Goal: Information Seeking & Learning: Learn about a topic

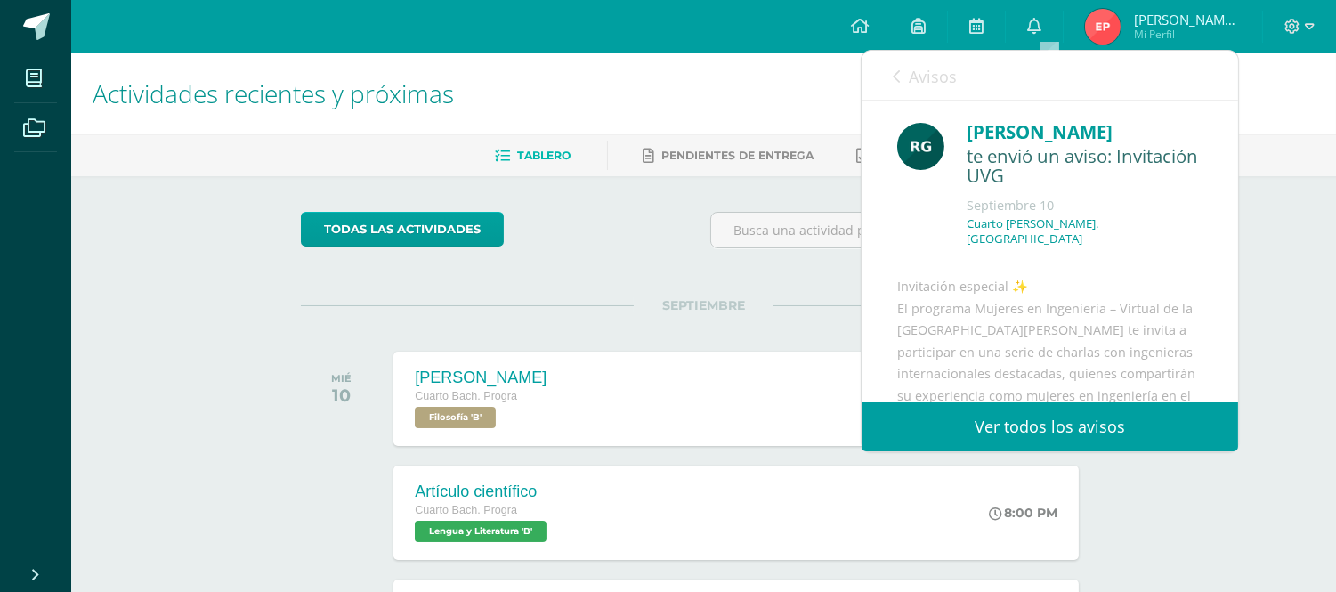
scroll to position [378, 0]
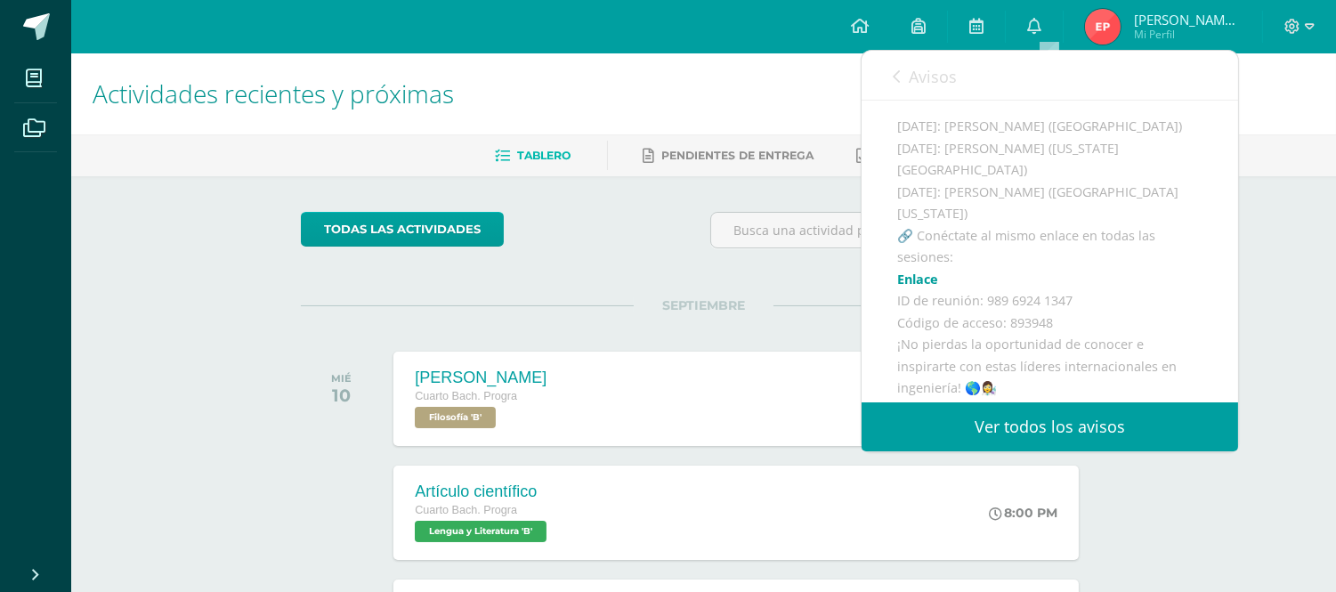
click at [618, 307] on div "SEPTIEMBRE MIÉ 10 George Berkeley Cuarto Bach. Progra Filosofía 'B' 8:00 PM Geo…" at bounding box center [704, 376] width 806 height 143
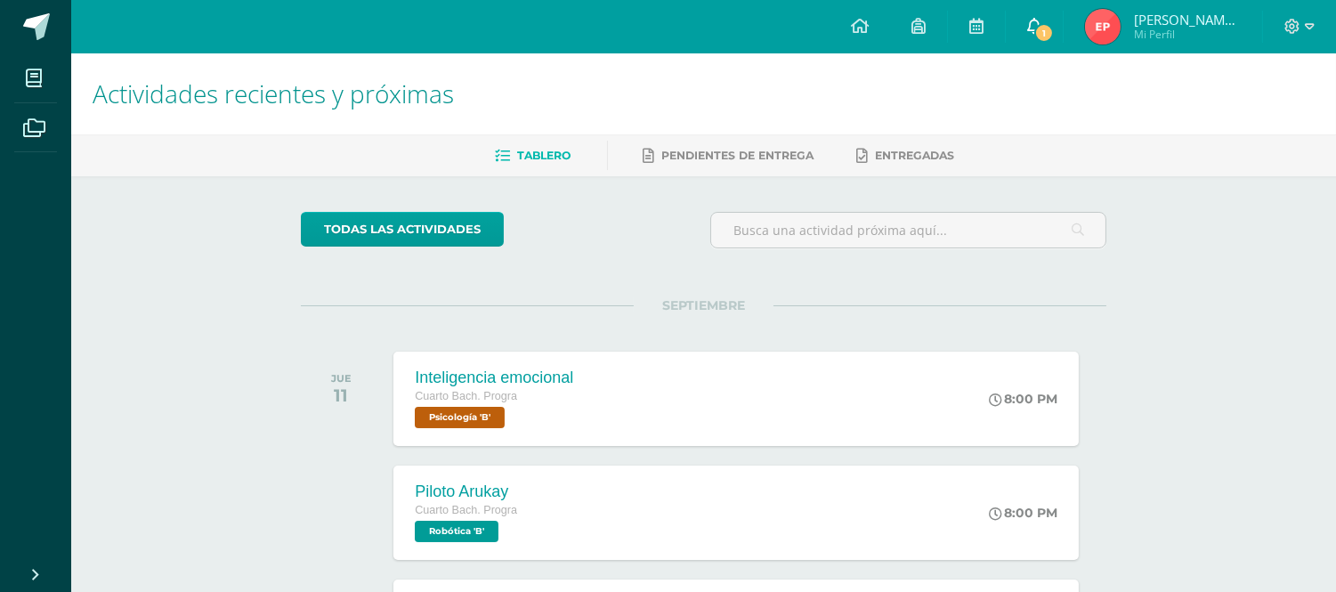
click at [1062, 40] on link "1" at bounding box center [1034, 26] width 57 height 53
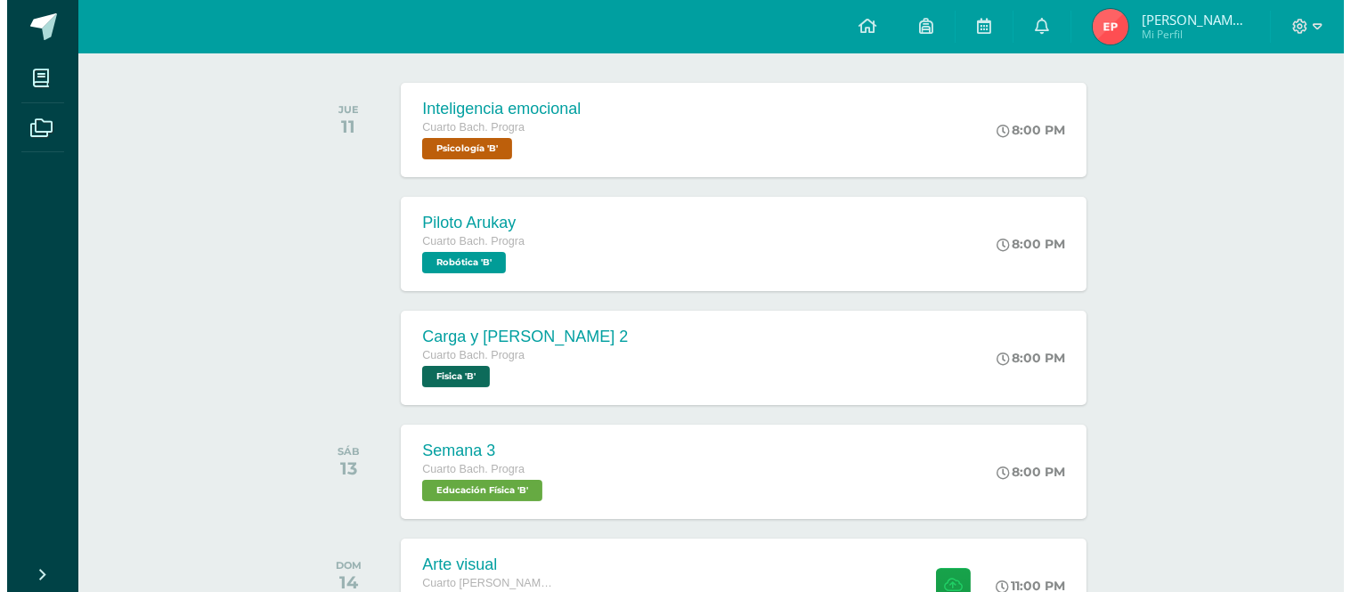
scroll to position [265, 0]
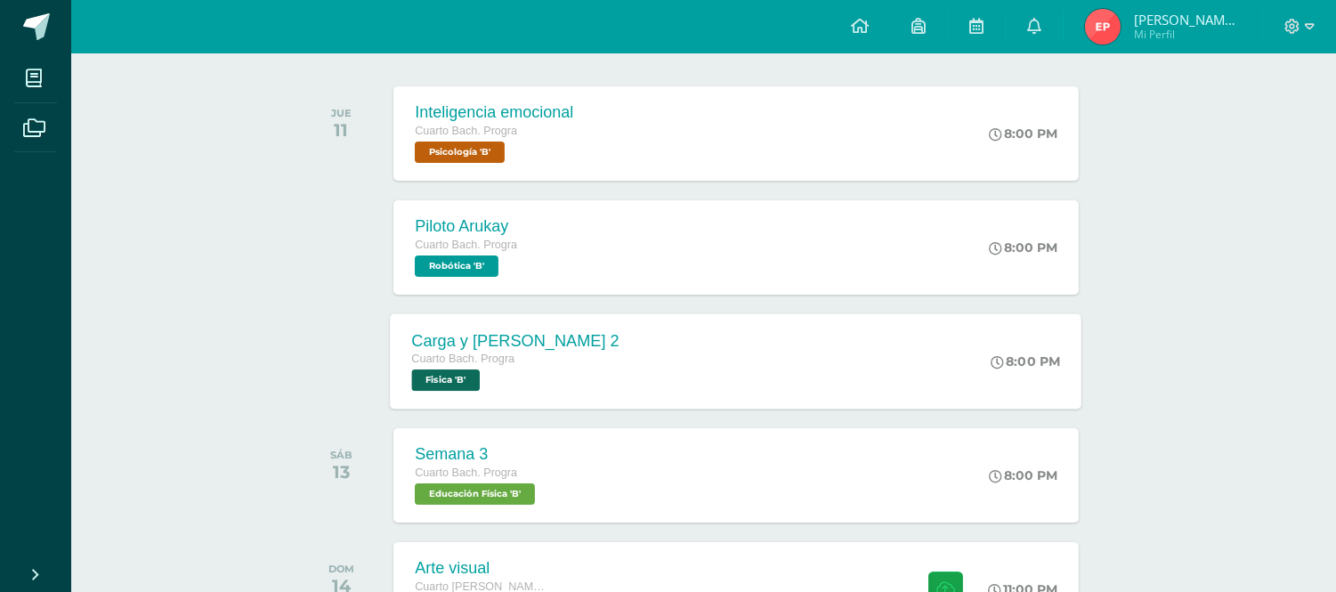
click at [911, 361] on div "Carga y [PERSON_NAME] 2 Cuarto [PERSON_NAME]. Progra Fisica 'B' 8:00 PM Carga y…" at bounding box center [737, 360] width 692 height 95
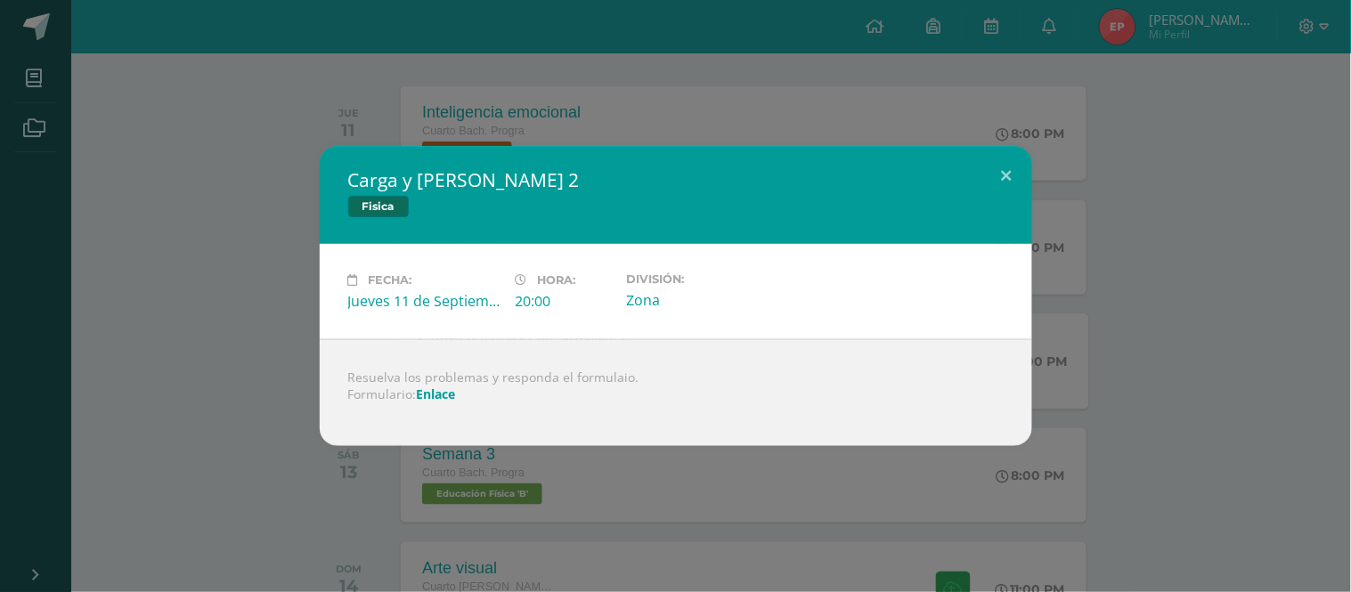
click at [438, 397] on link "Enlace" at bounding box center [436, 394] width 39 height 17
